Goal: Task Accomplishment & Management: Use online tool/utility

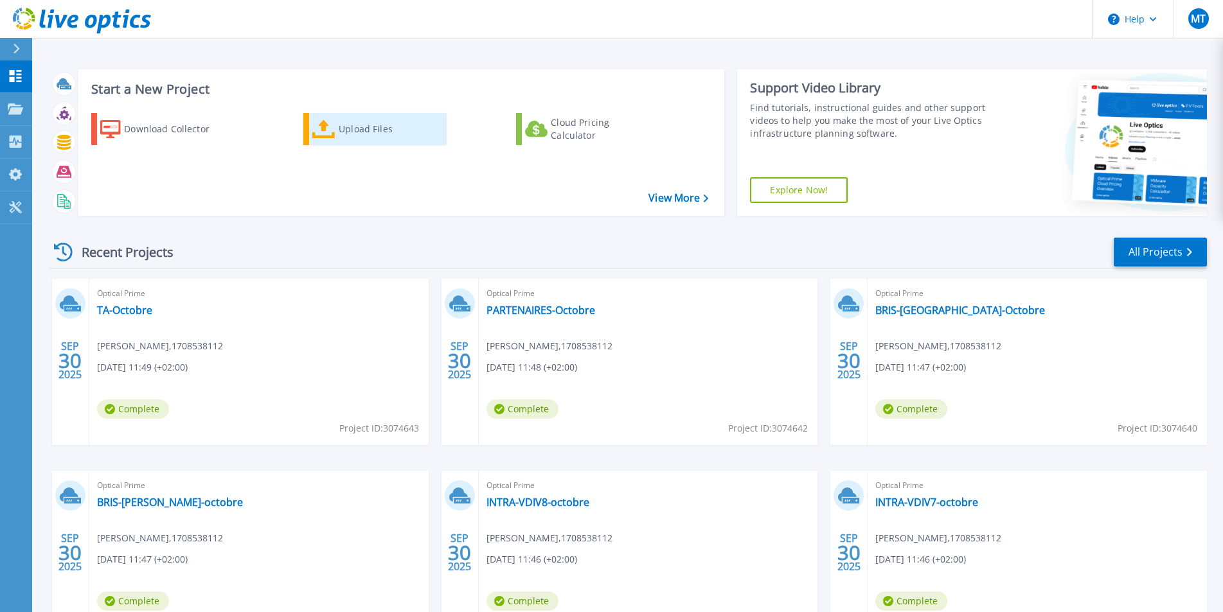
click at [333, 129] on icon at bounding box center [323, 129] width 23 height 19
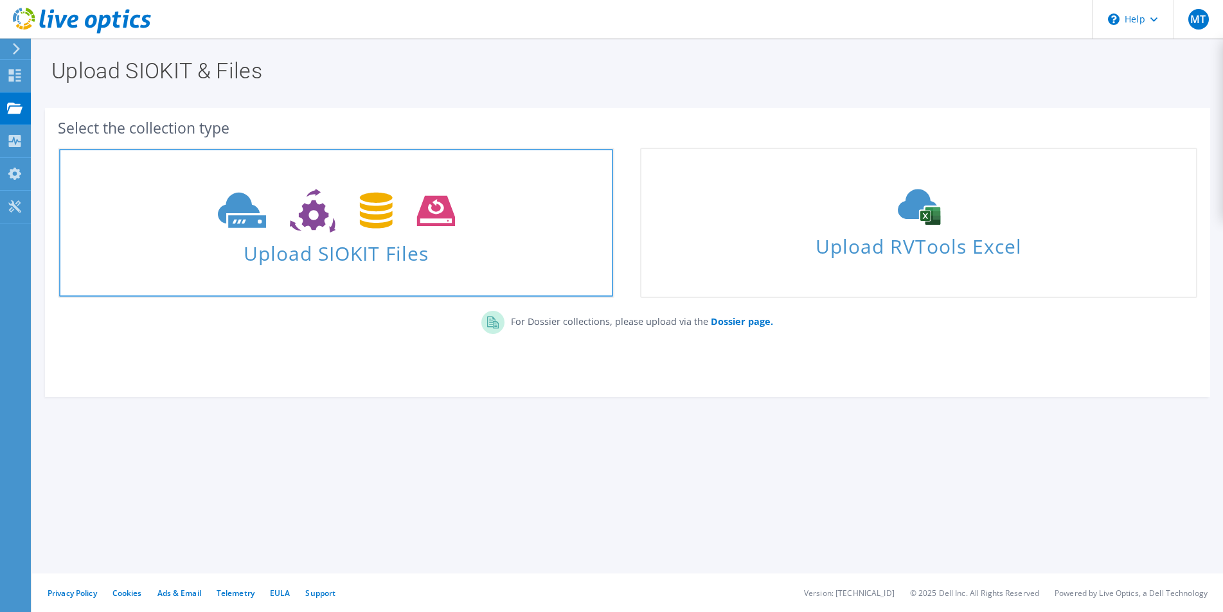
click at [366, 240] on span "Upload SIOKIT Files" at bounding box center [336, 250] width 554 height 28
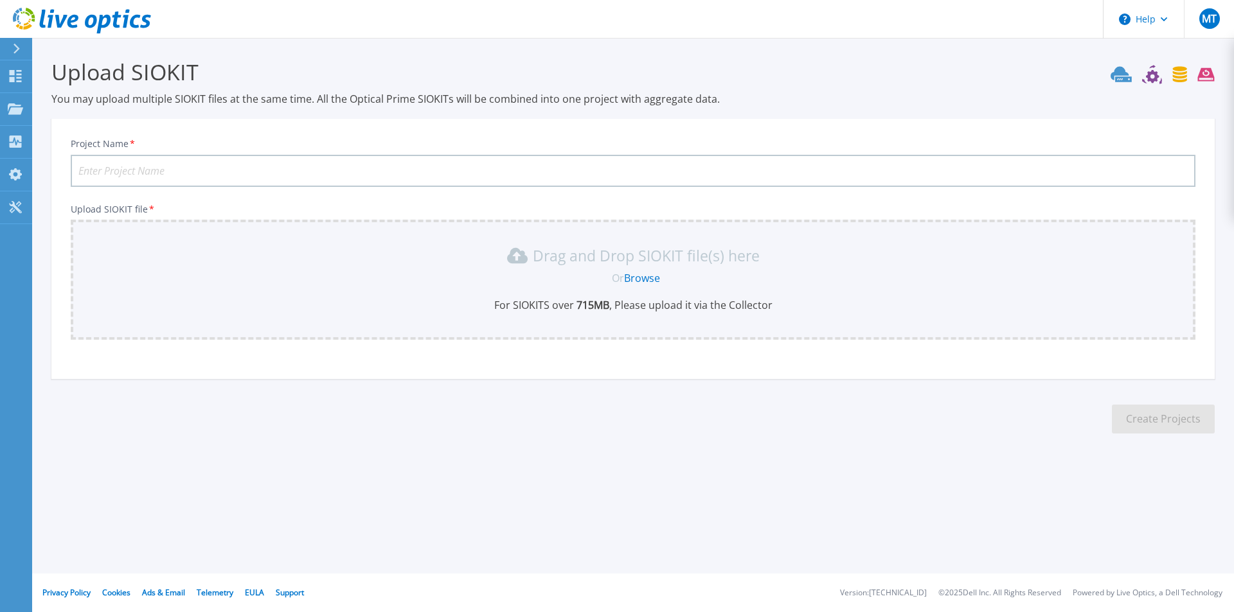
click at [168, 172] on input "Project Name *" at bounding box center [633, 171] width 1125 height 32
drag, startPoint x: 89, startPoint y: 168, endPoint x: 97, endPoint y: 167, distance: 8.4
click at [89, 167] on input "EXtra-vdi-octobre" at bounding box center [633, 171] width 1125 height 32
type input "Extra-vdi-octobre"
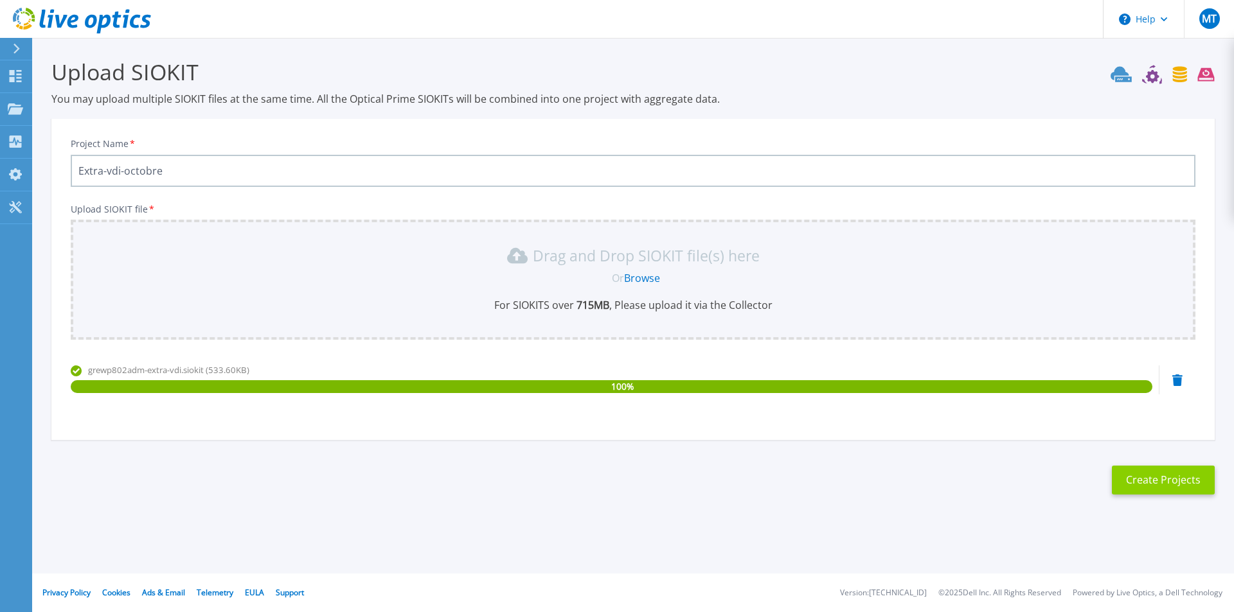
click at [1166, 477] on button "Create Projects" at bounding box center [1163, 480] width 103 height 29
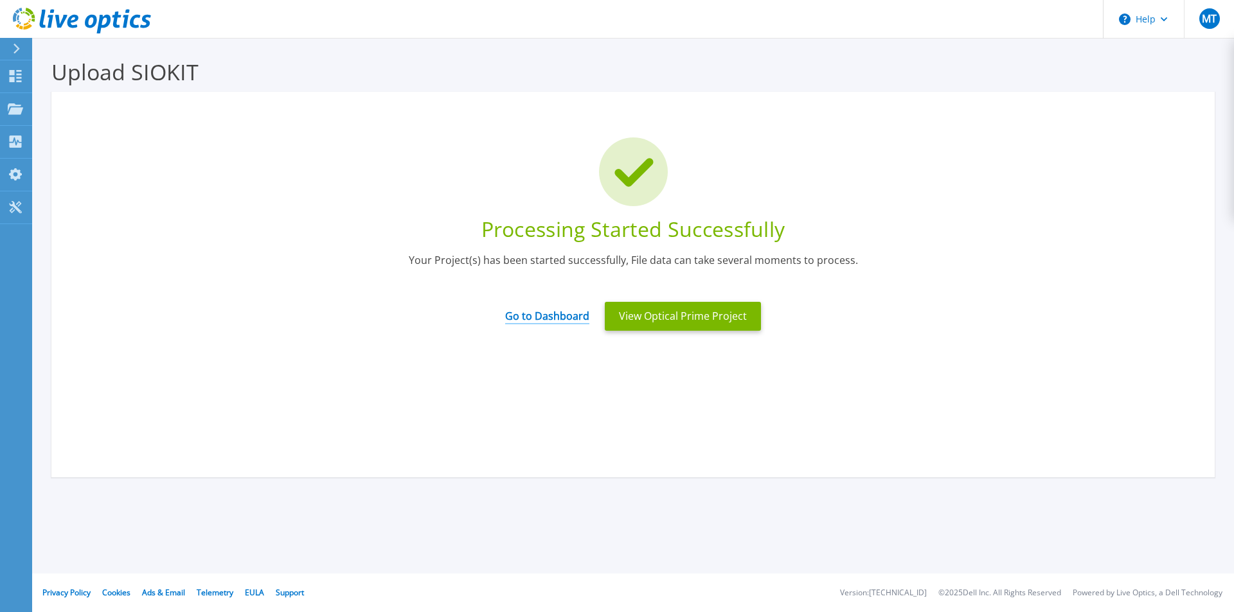
click at [551, 319] on link "Go to Dashboard" at bounding box center [547, 311] width 84 height 25
